Goal: Book appointment/travel/reservation

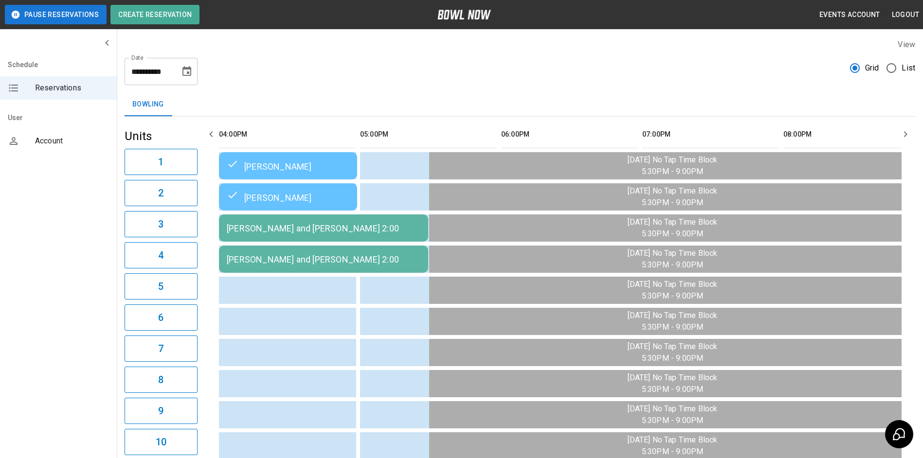
click at [193, 74] on button "Choose date, selected date is Aug 14, 2025" at bounding box center [186, 71] width 19 height 19
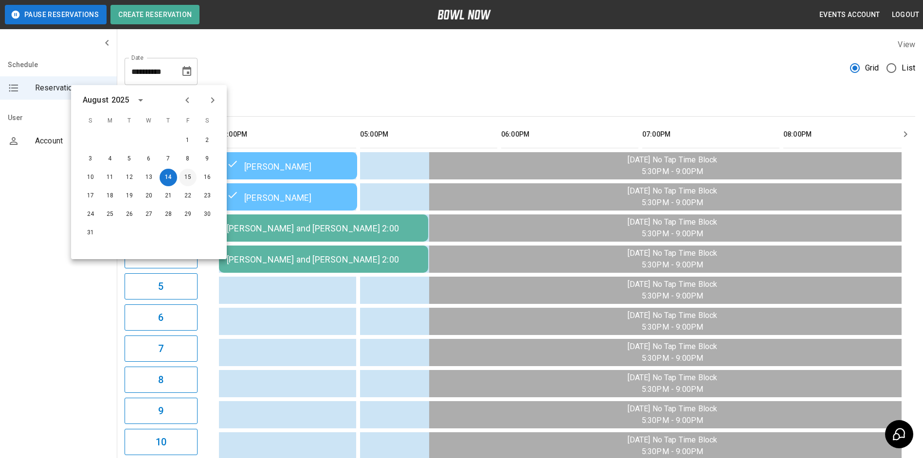
click at [184, 182] on button "15" at bounding box center [188, 178] width 18 height 18
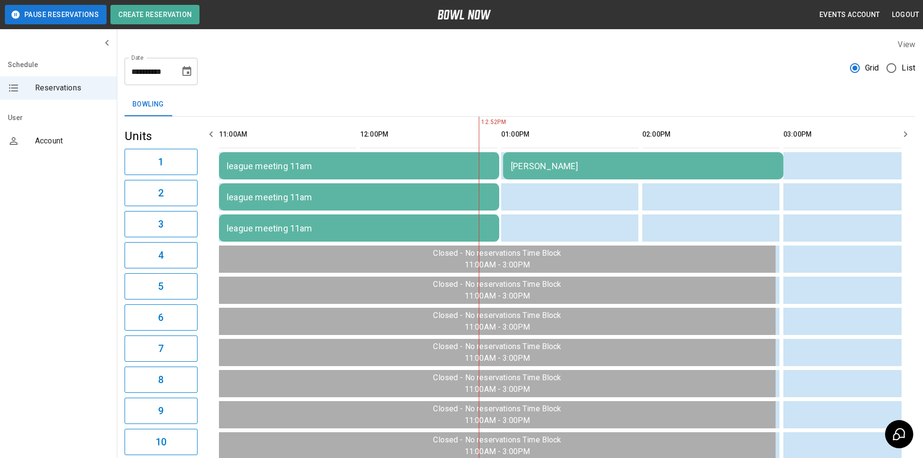
scroll to position [0, 141]
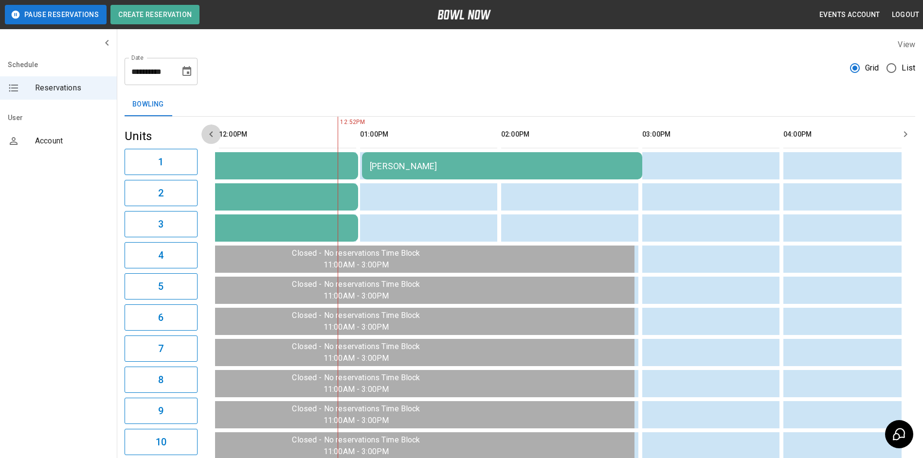
click at [211, 132] on icon "button" at bounding box center [210, 134] width 3 height 6
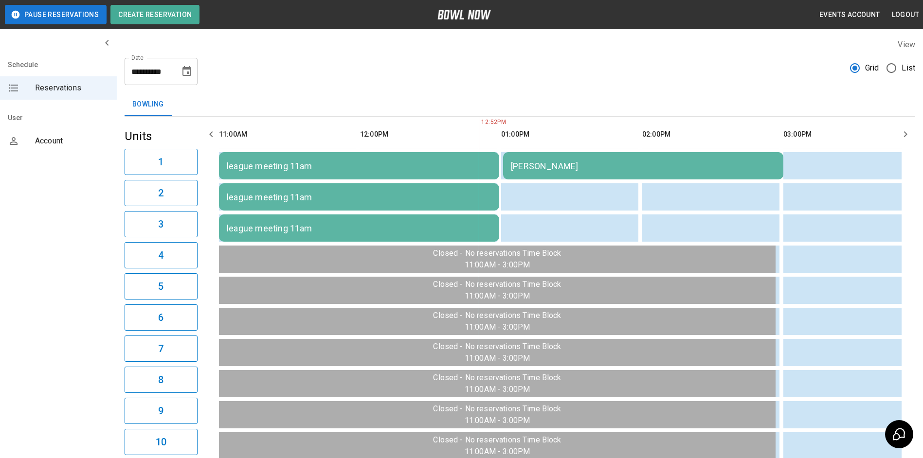
drag, startPoint x: 201, startPoint y: 86, endPoint x: 278, endPoint y: 201, distance: 137.9
drag, startPoint x: 278, startPoint y: 201, endPoint x: 577, endPoint y: 217, distance: 299.2
click at [577, 217] on td "sticky table" at bounding box center [590, 228] width 32 height 27
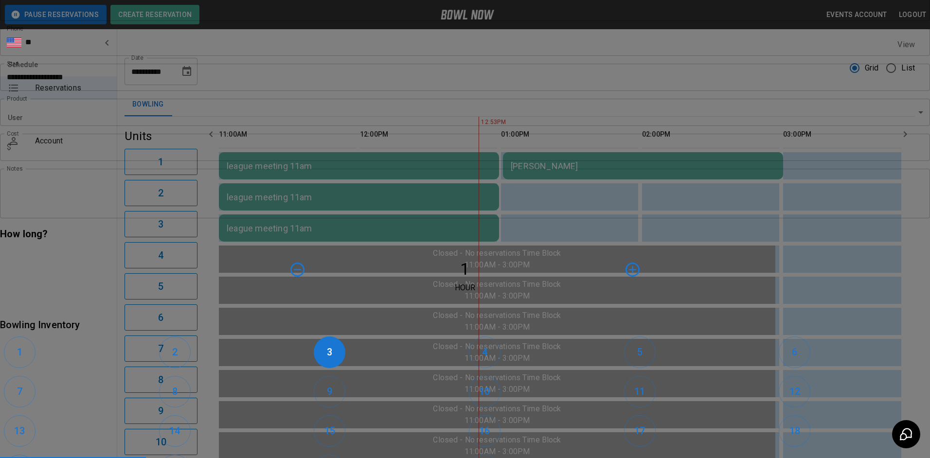
click at [662, 78] on div "**********" at bounding box center [465, 229] width 930 height 458
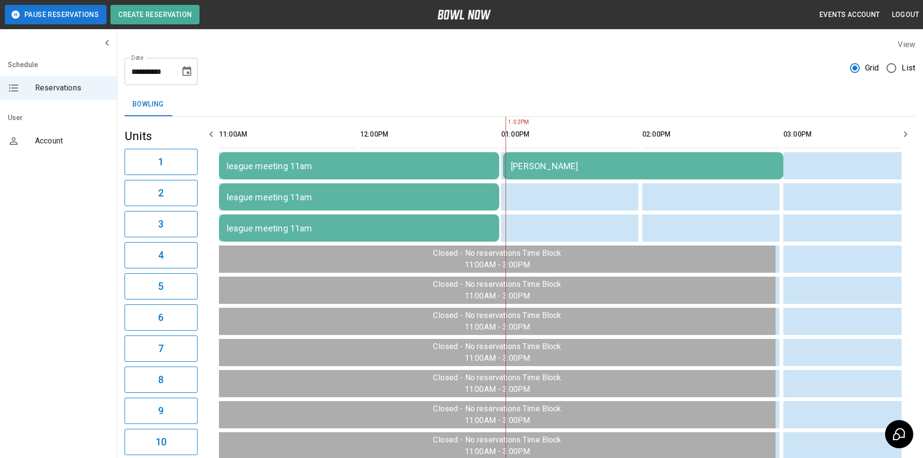
scroll to position [0, 282]
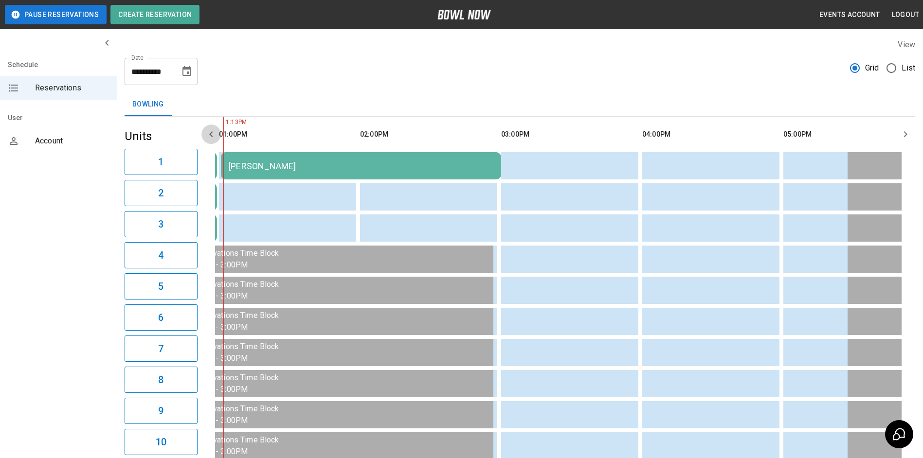
click at [210, 130] on icon "button" at bounding box center [211, 134] width 12 height 12
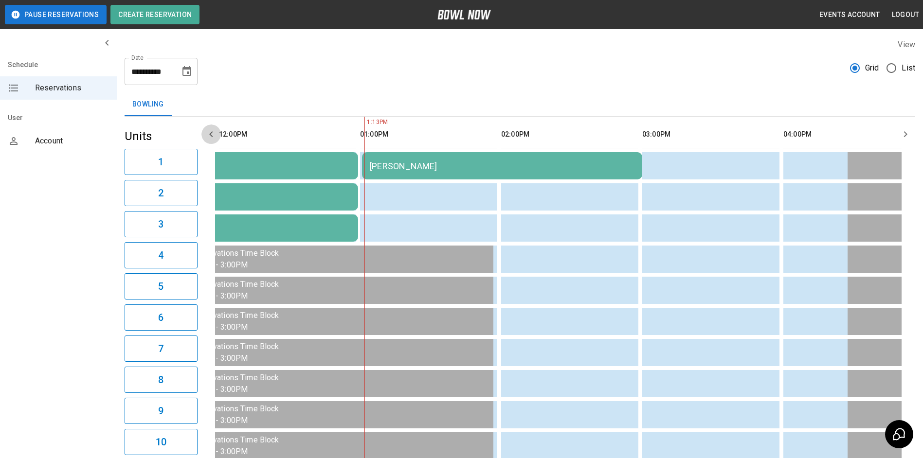
scroll to position [0, 141]
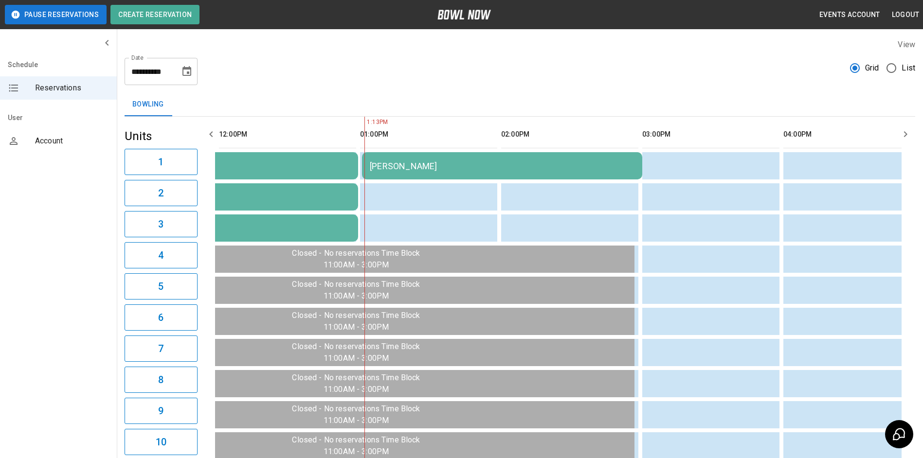
click at [210, 130] on icon "button" at bounding box center [211, 134] width 12 height 12
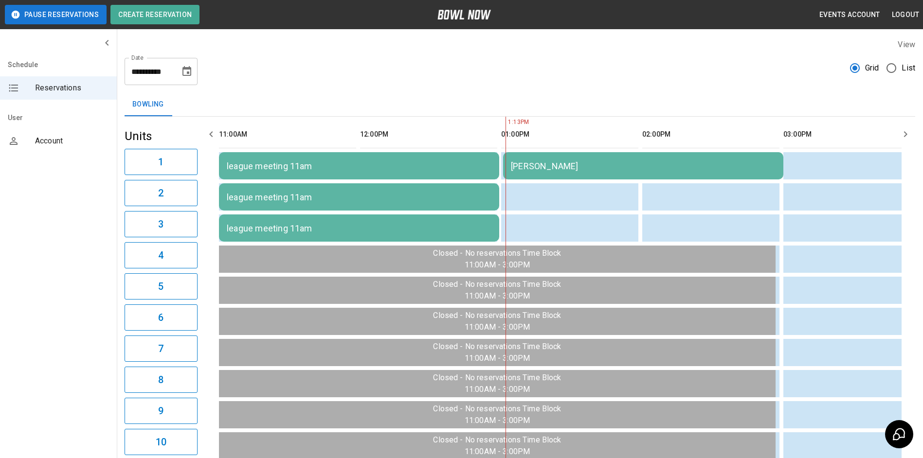
click at [189, 72] on icon "Choose date, selected date is Aug 15, 2025" at bounding box center [186, 71] width 9 height 10
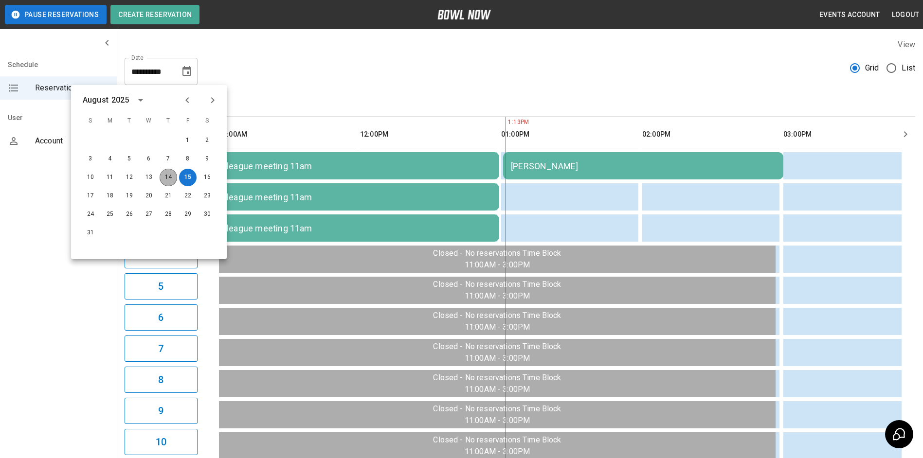
click at [173, 175] on button "14" at bounding box center [169, 178] width 18 height 18
type input "**********"
